Goal: Information Seeking & Learning: Learn about a topic

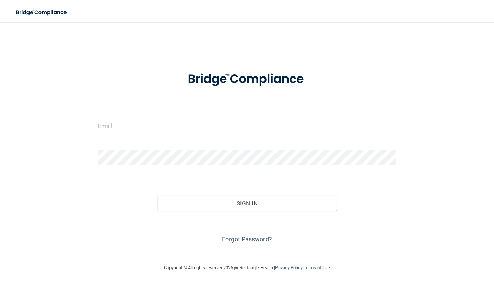
click at [125, 124] on input "email" at bounding box center [247, 125] width 298 height 15
type input "[EMAIL_ADDRESS][DOMAIN_NAME]"
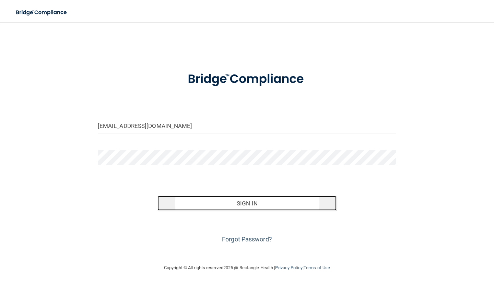
click at [229, 200] on button "Sign In" at bounding box center [246, 203] width 179 height 15
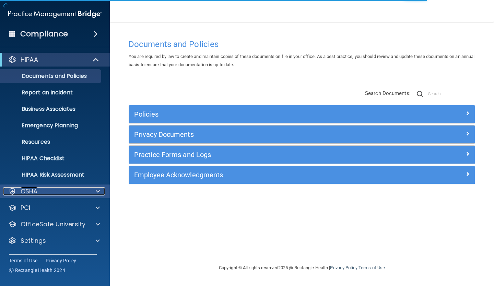
click at [68, 191] on div "OSHA" at bounding box center [45, 191] width 85 height 8
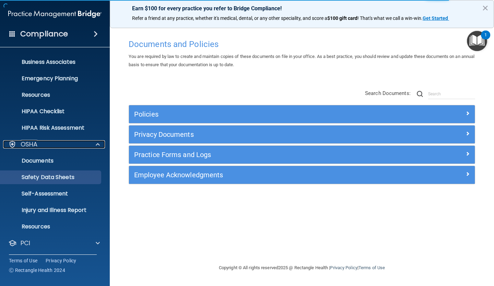
scroll to position [47, 0]
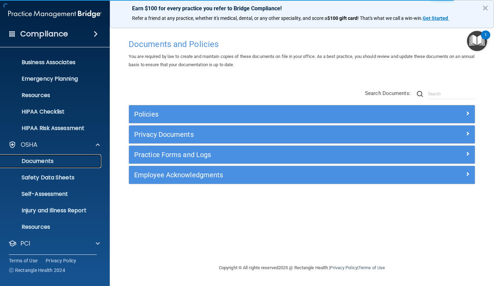
click at [71, 163] on p "Documents" at bounding box center [51, 161] width 94 height 7
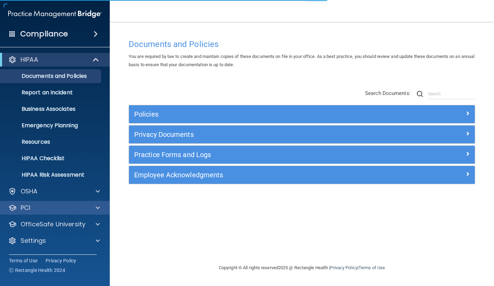
click at [92, 203] on div "PCI" at bounding box center [55, 208] width 110 height 14
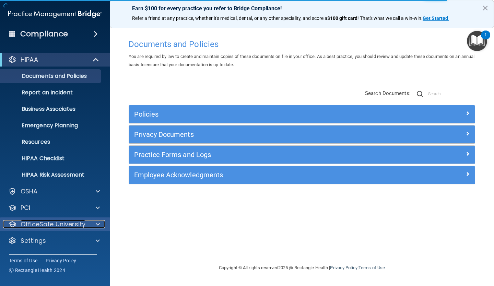
click at [101, 223] on div at bounding box center [96, 224] width 17 height 8
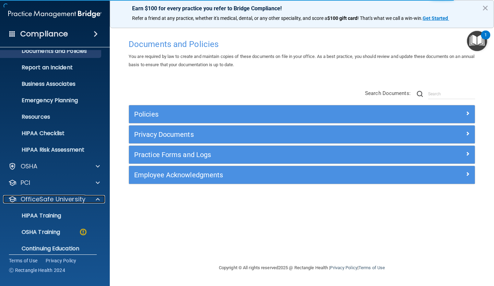
scroll to position [48, 0]
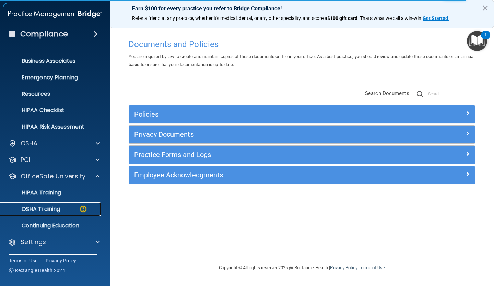
click at [57, 208] on p "OSHA Training" at bounding box center [32, 209] width 56 height 7
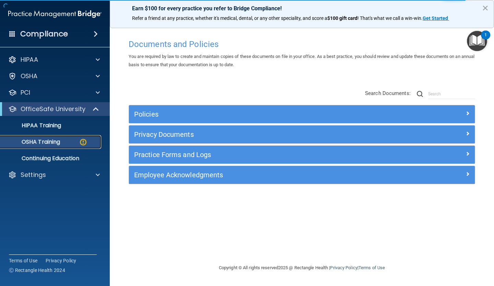
click at [84, 141] on img at bounding box center [83, 142] width 9 height 9
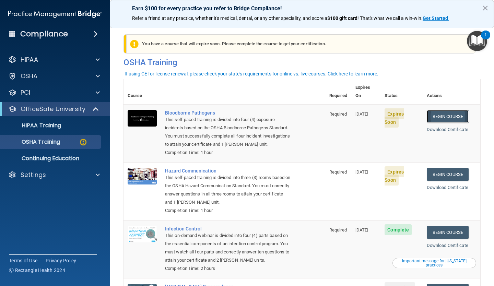
click at [447, 110] on link "Begin Course" at bounding box center [448, 116] width 42 height 13
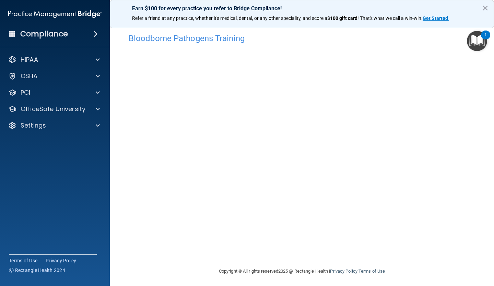
scroll to position [8, 0]
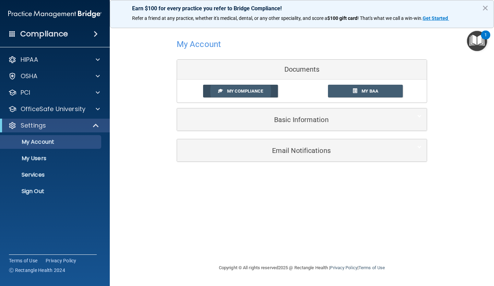
click at [232, 93] on span "My Compliance" at bounding box center [245, 90] width 36 height 5
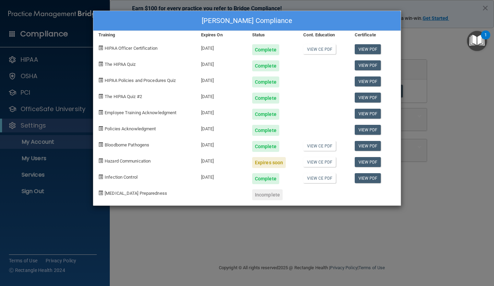
click at [163, 210] on div "claudia garza's Compliance Training Expires On Status Cont. Education Certifica…" at bounding box center [247, 143] width 494 height 286
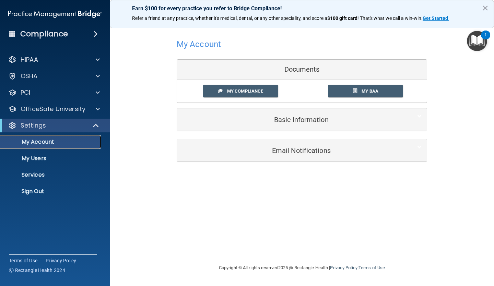
click at [51, 142] on p "My Account" at bounding box center [51, 142] width 94 height 7
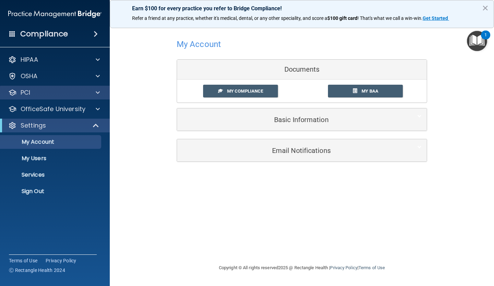
click at [51, 97] on div "PCI" at bounding box center [55, 93] width 110 height 14
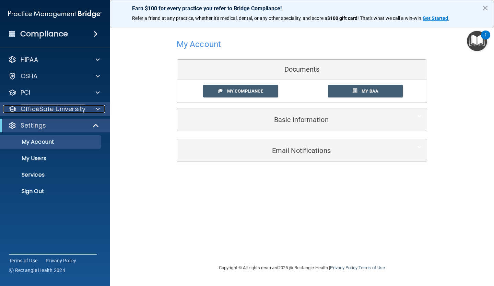
click at [67, 109] on p "OfficeSafe University" at bounding box center [53, 109] width 65 height 8
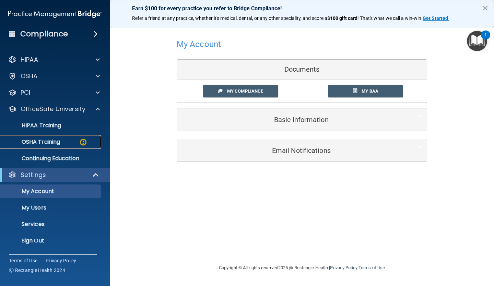
click at [58, 141] on p "OSHA Training" at bounding box center [32, 142] width 56 height 7
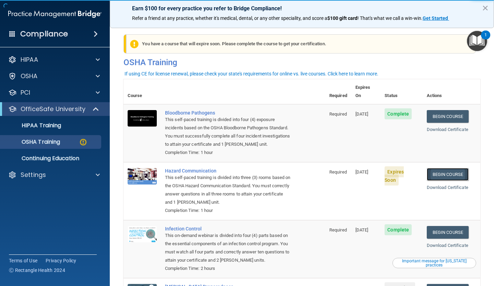
click at [445, 168] on link "Begin Course" at bounding box center [448, 174] width 42 height 13
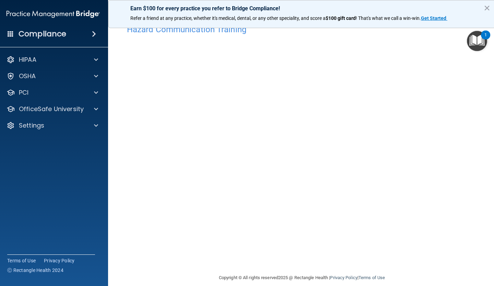
scroll to position [23, 0]
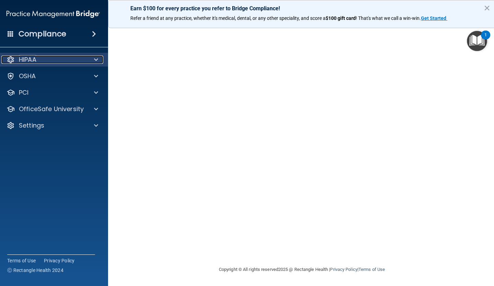
click at [41, 59] on div "HIPAA" at bounding box center [43, 60] width 85 height 8
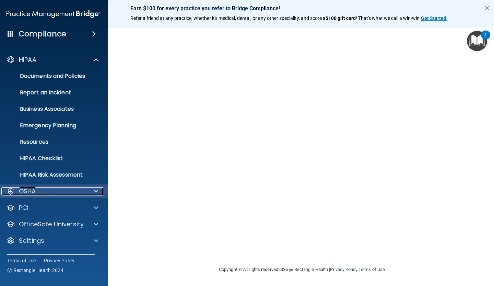
click at [50, 195] on div "OSHA" at bounding box center [43, 191] width 85 height 8
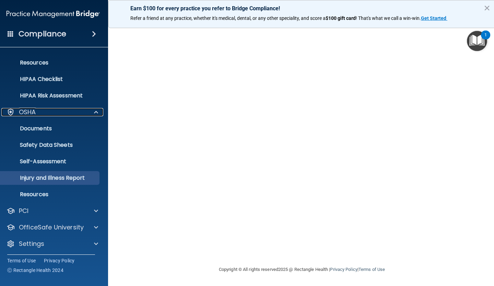
scroll to position [81, 0]
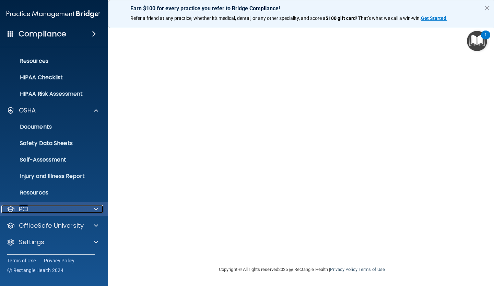
click at [66, 207] on div "PCI" at bounding box center [43, 209] width 85 height 8
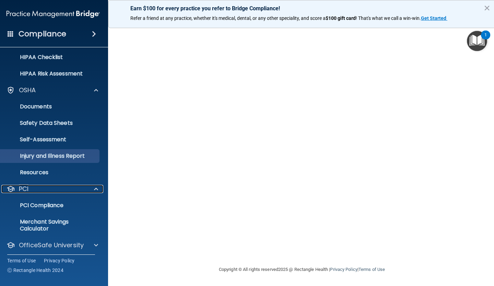
scroll to position [121, 0]
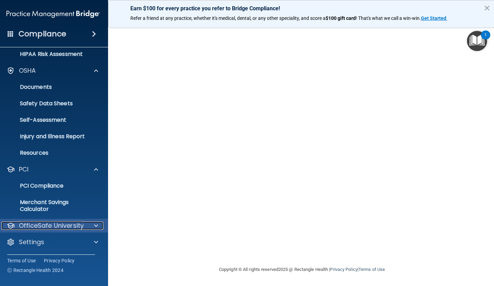
click at [94, 227] on span at bounding box center [96, 225] width 4 height 8
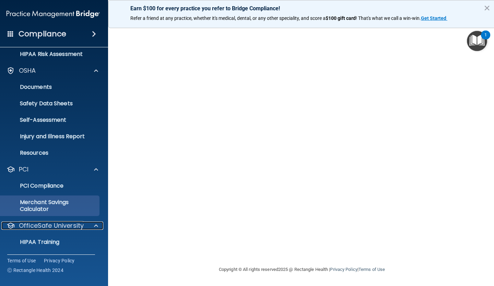
scroll to position [170, 0]
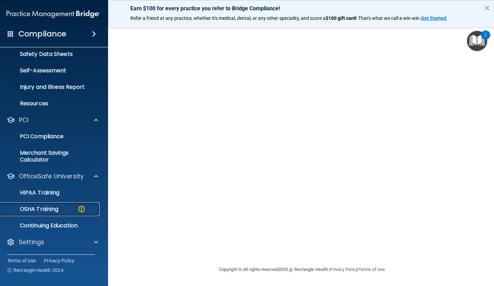
click at [66, 209] on div "OSHA Training" at bounding box center [50, 209] width 94 height 7
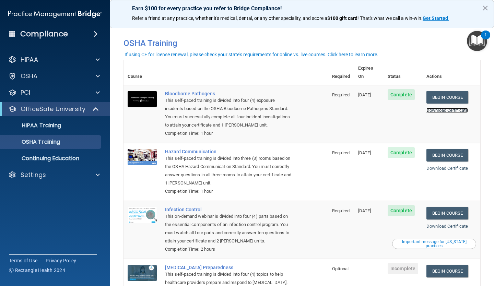
click at [440, 108] on link "Download Certificate" at bounding box center [446, 110] width 41 height 5
click at [435, 166] on link "Download Certificate" at bounding box center [446, 168] width 41 height 5
click at [442, 166] on link "Download Certificate" at bounding box center [446, 168] width 41 height 5
